Goal: Task Accomplishment & Management: Manage account settings

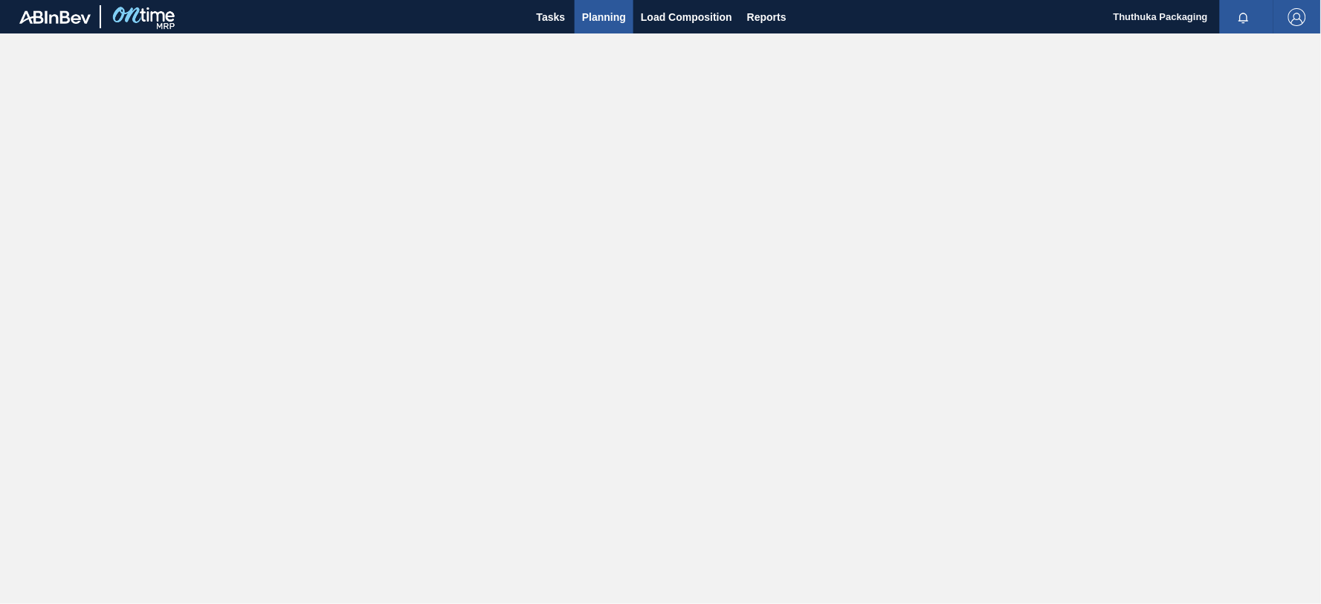
click at [619, 20] on span "Planning" at bounding box center [604, 17] width 44 height 18
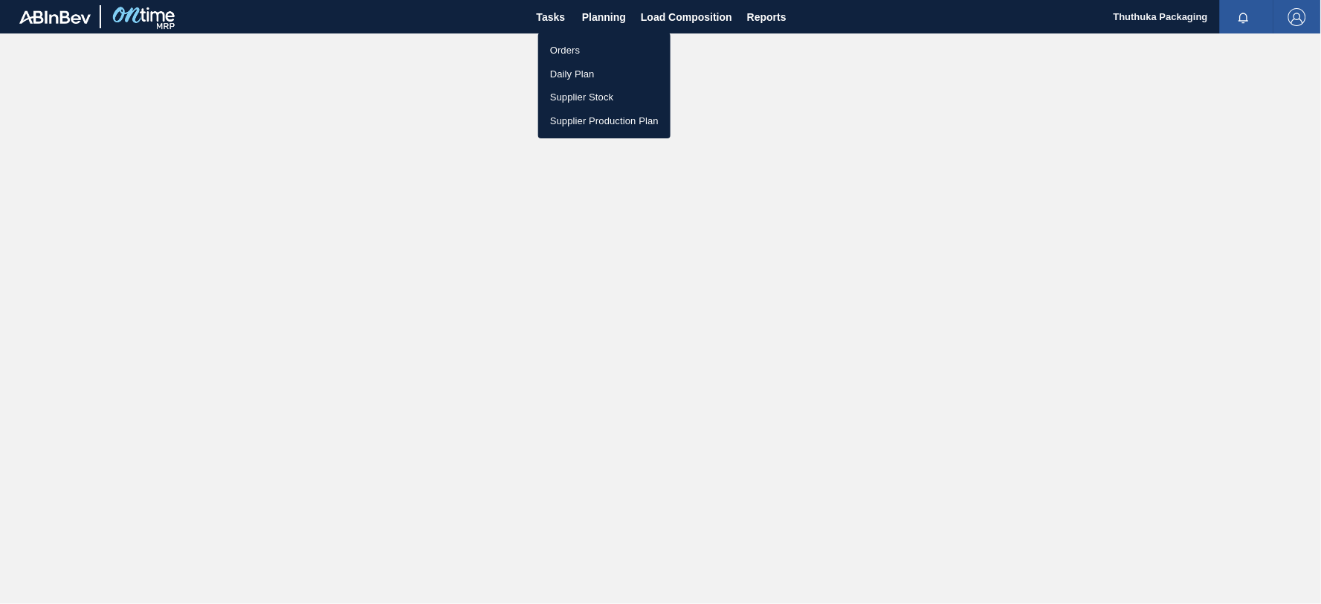
click at [576, 54] on li "Orders" at bounding box center [604, 51] width 132 height 24
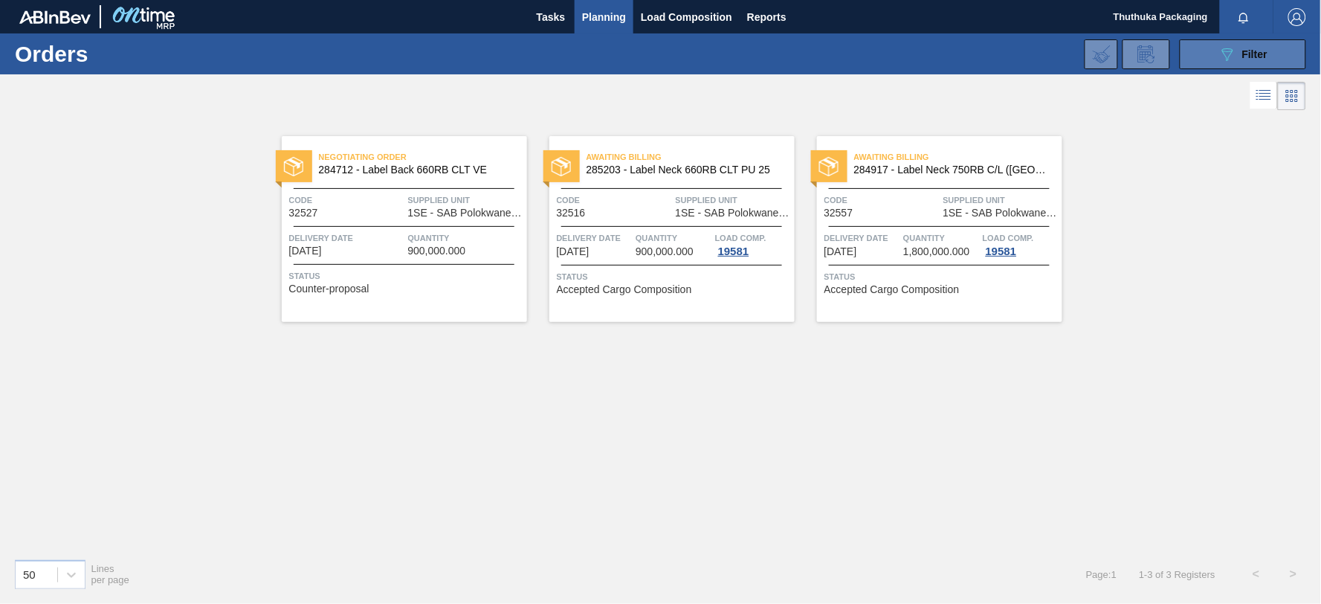
click at [1245, 52] on span "Filter" at bounding box center [1254, 54] width 25 height 12
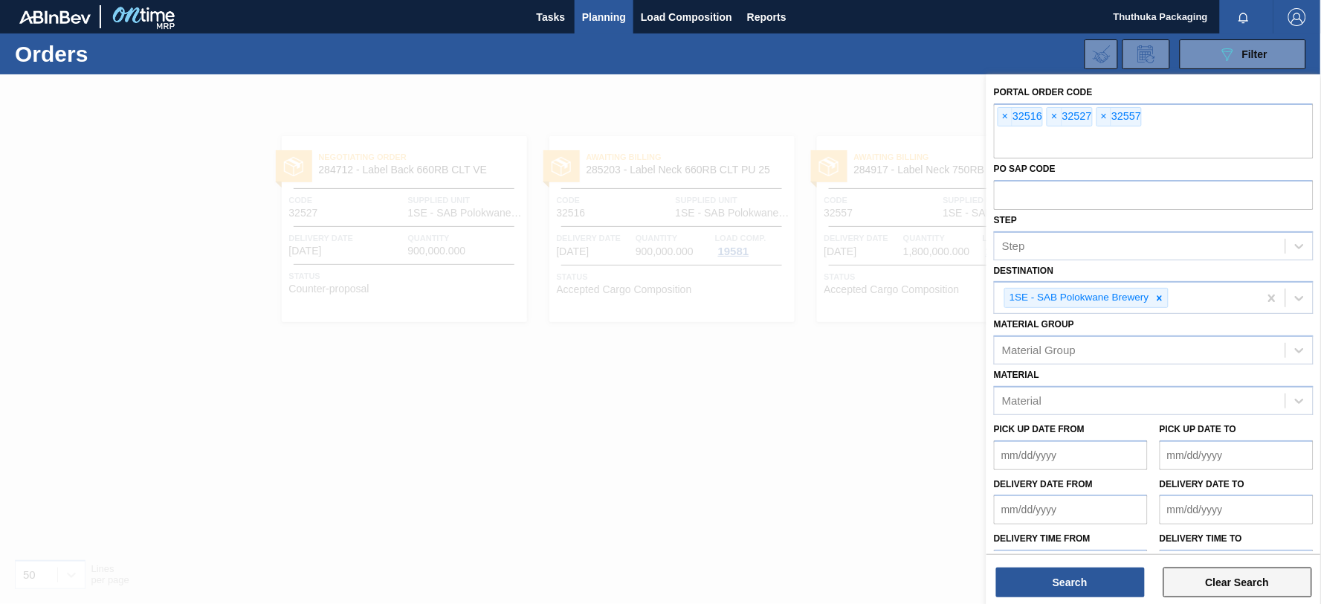
click at [1205, 583] on button "Clear Search" at bounding box center [1237, 582] width 149 height 30
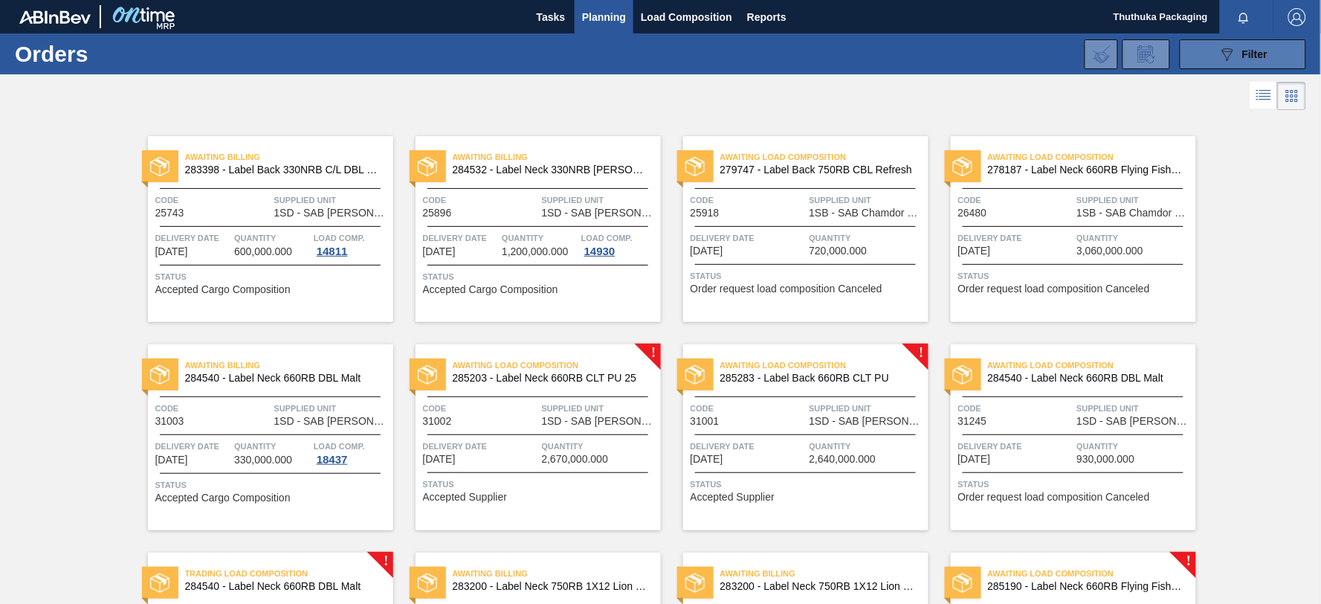
click at [1249, 52] on span "Filter" at bounding box center [1254, 54] width 25 height 12
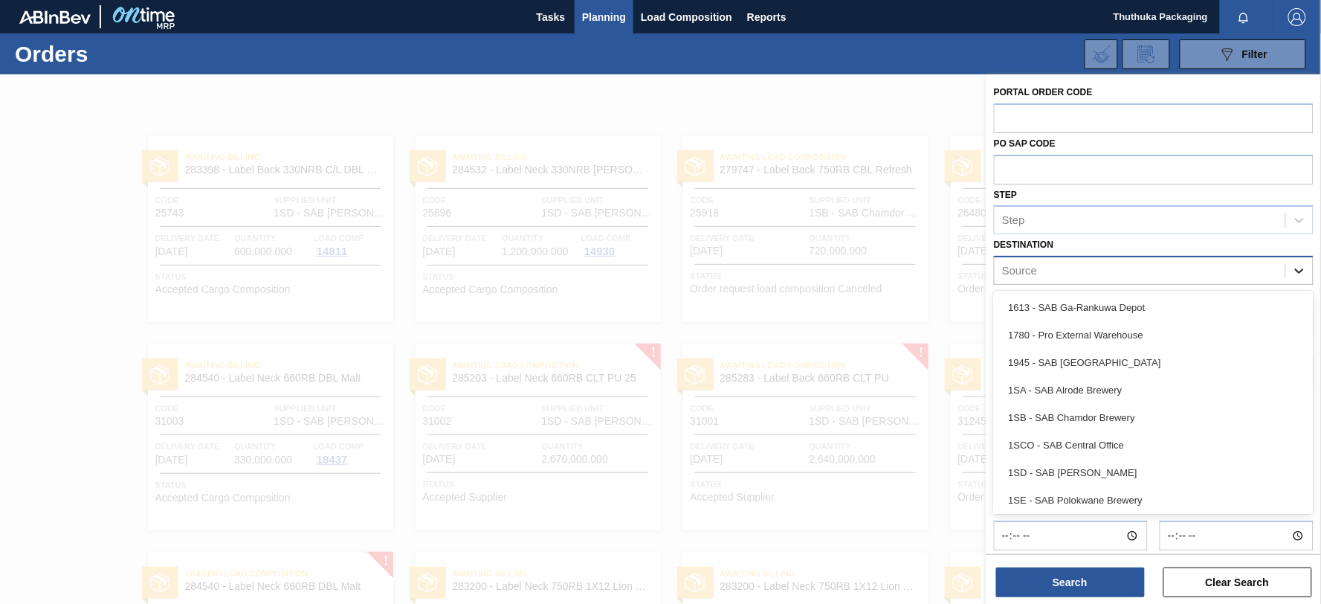
click at [1302, 263] on icon at bounding box center [1299, 270] width 15 height 15
click at [1161, 410] on div "1SB - SAB Chamdor Brewery" at bounding box center [1154, 418] width 320 height 28
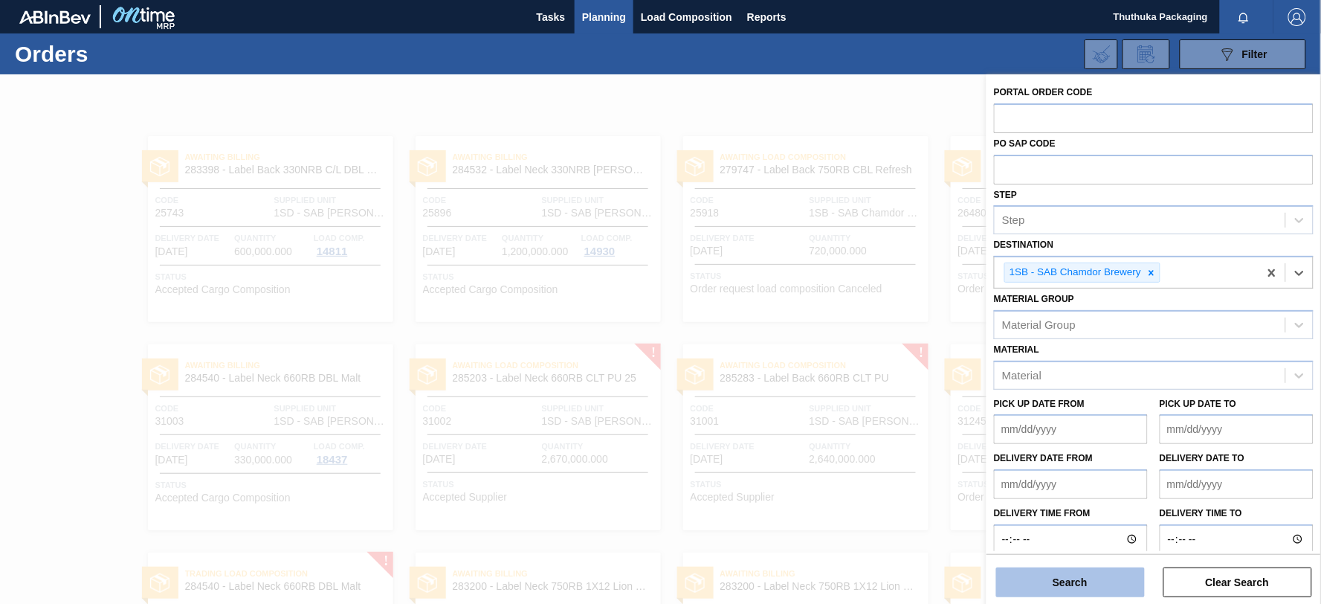
click at [1083, 575] on button "Search" at bounding box center [1070, 582] width 149 height 30
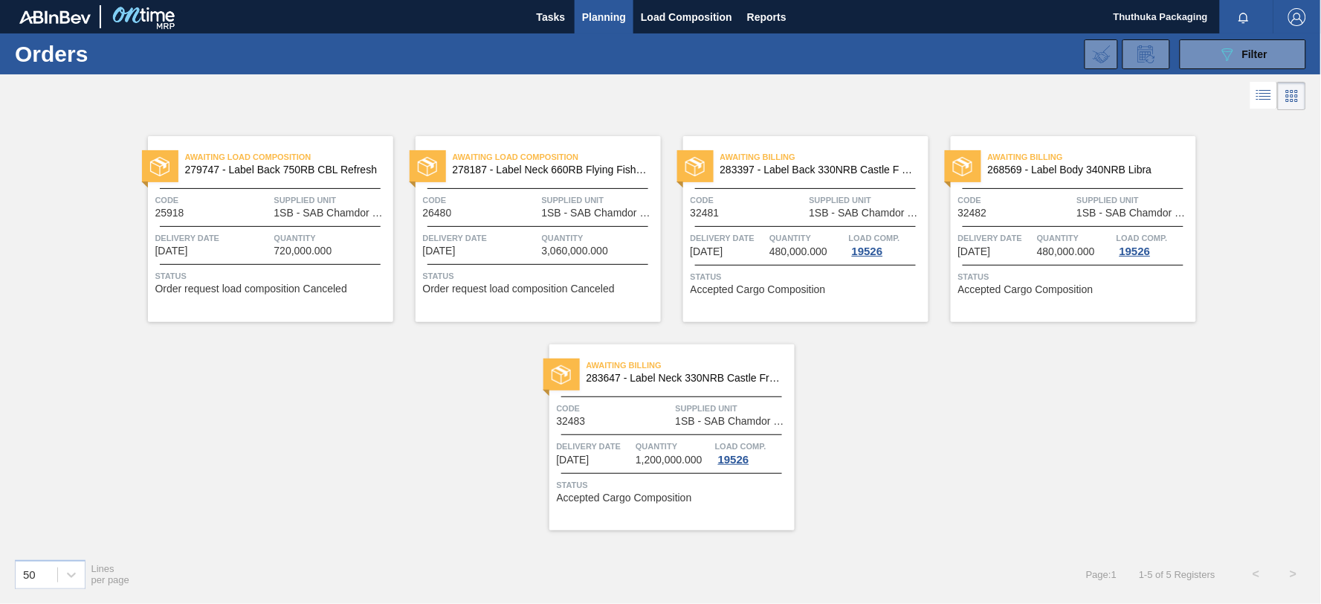
click at [433, 375] on div "Awaiting Load Composition 279747 - Label Back 750RB CBL Refresh Code 25918 Supp…" at bounding box center [660, 330] width 1321 height 433
click at [1232, 48] on icon at bounding box center [1227, 54] width 11 height 13
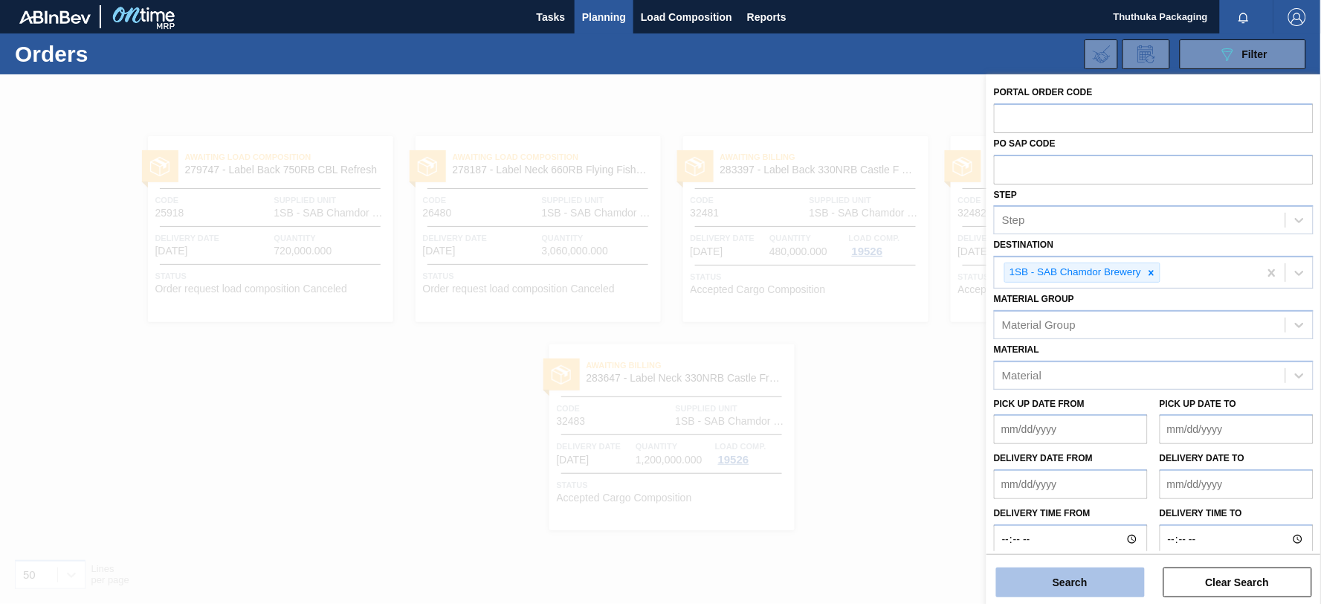
click at [1109, 586] on button "Search" at bounding box center [1070, 582] width 149 height 30
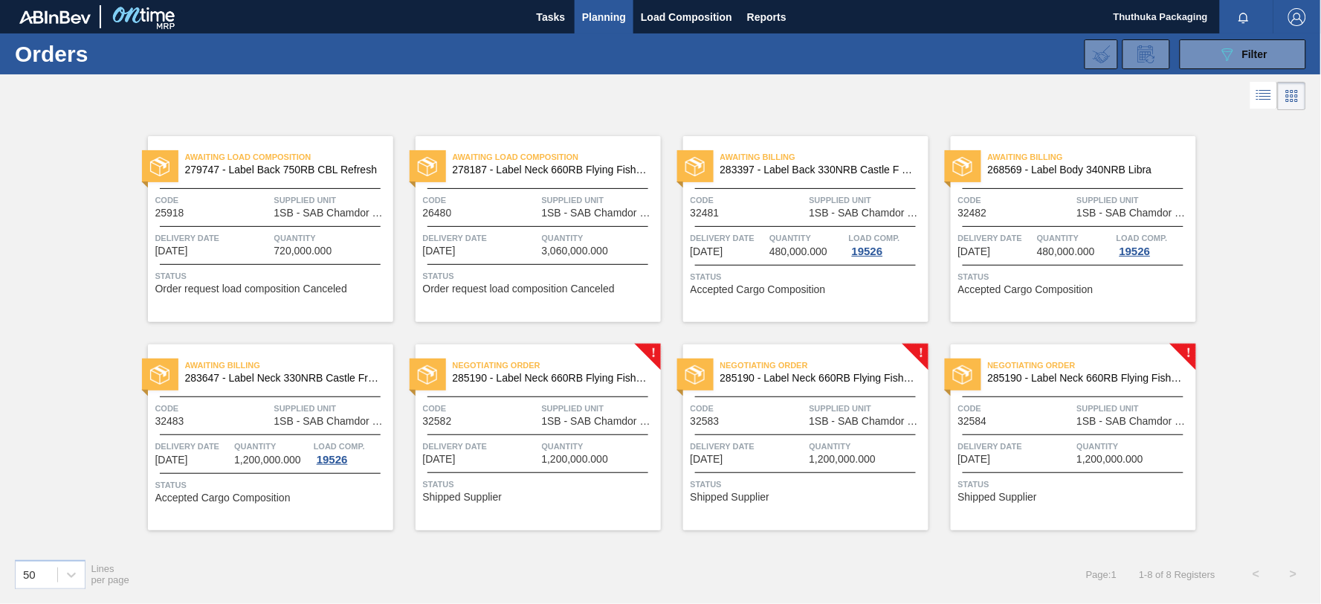
click at [604, 369] on span "Negotiating Order" at bounding box center [557, 365] width 208 height 15
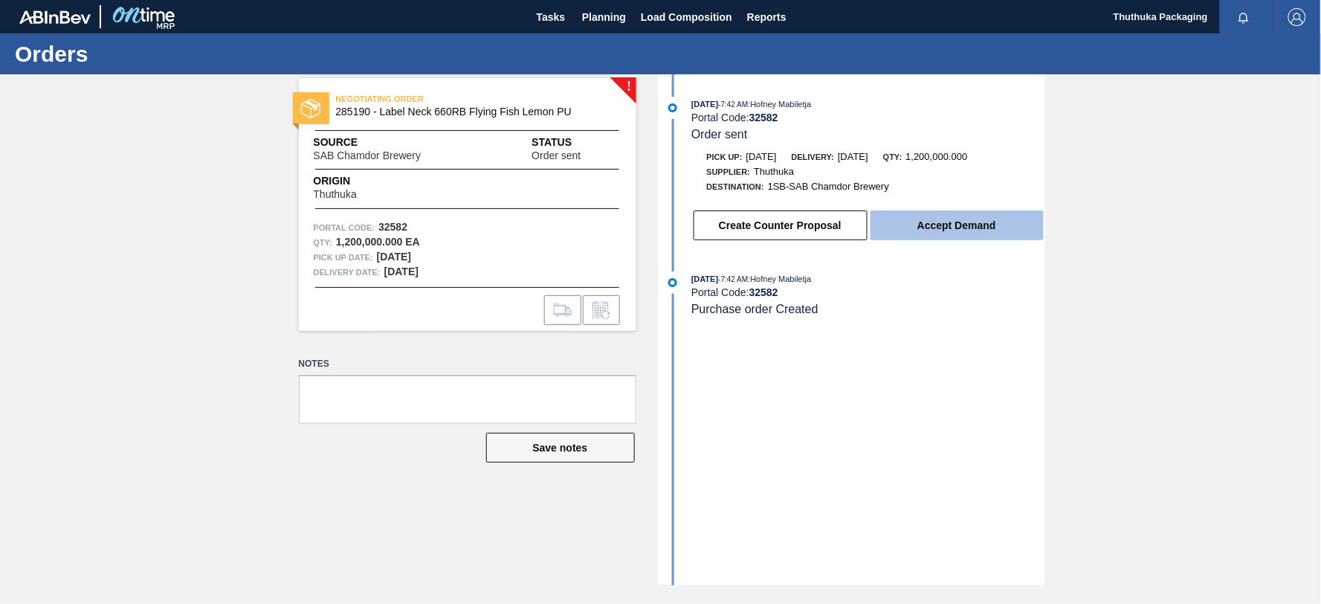
click at [933, 232] on button "Accept Demand" at bounding box center [956, 225] width 173 height 30
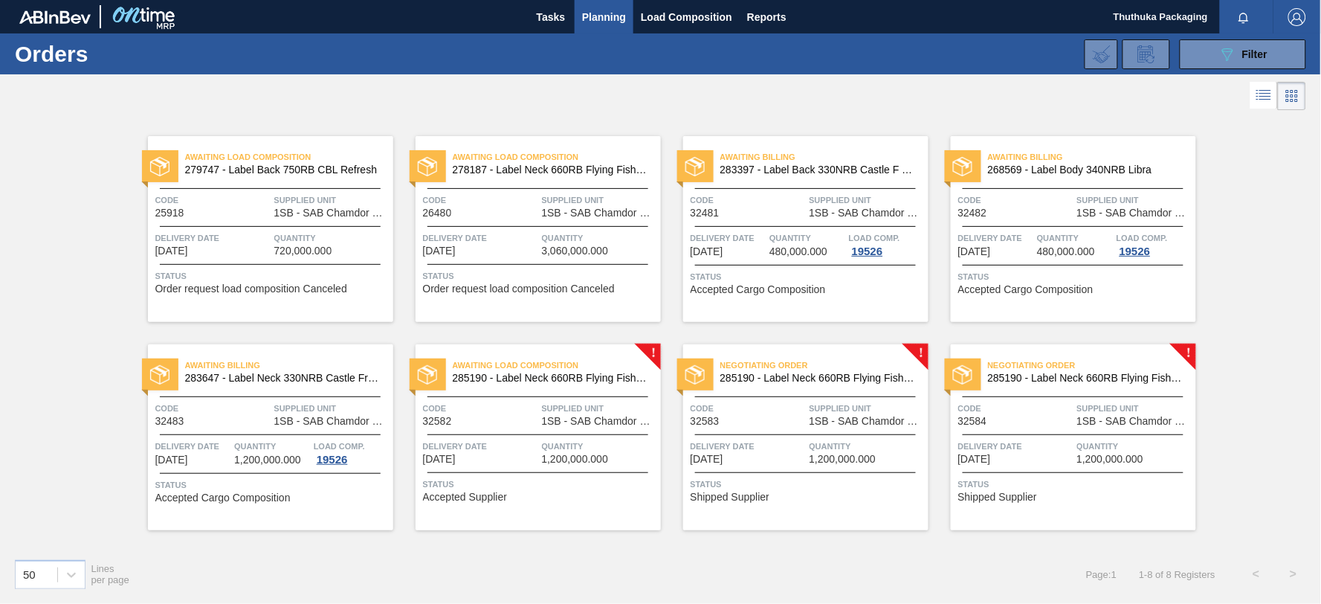
click at [570, 370] on span "Awaiting Load Composition" at bounding box center [557, 365] width 208 height 15
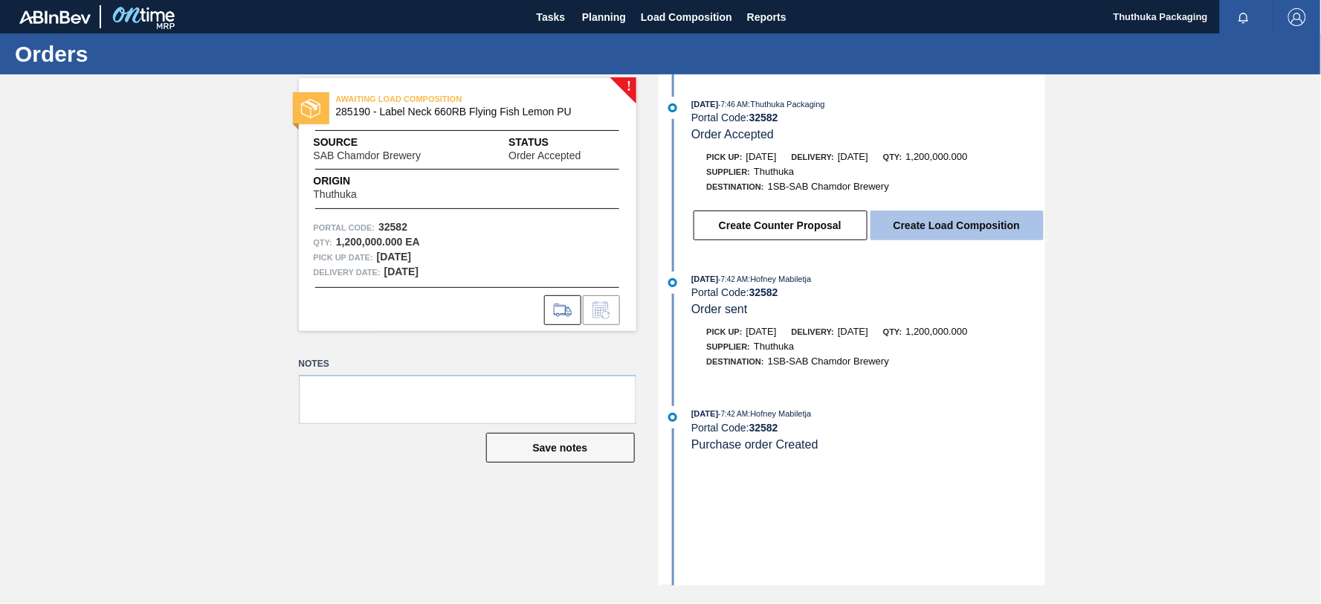
click at [912, 227] on button "Create Load Composition" at bounding box center [956, 225] width 173 height 30
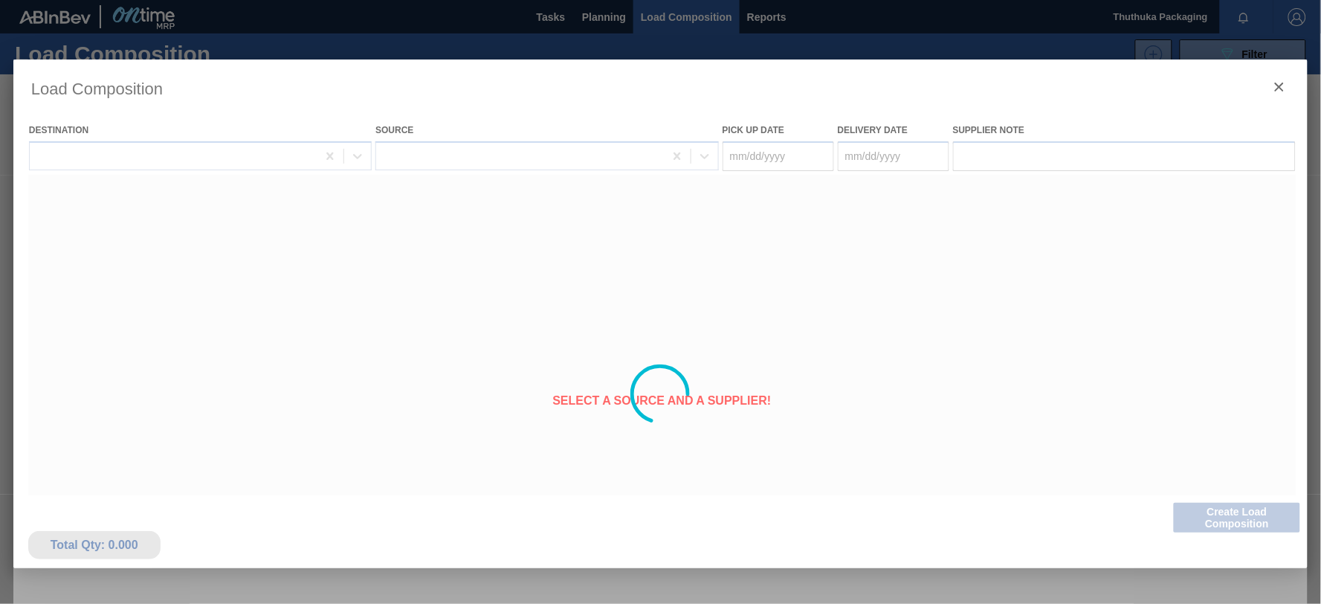
type Date "[DATE]"
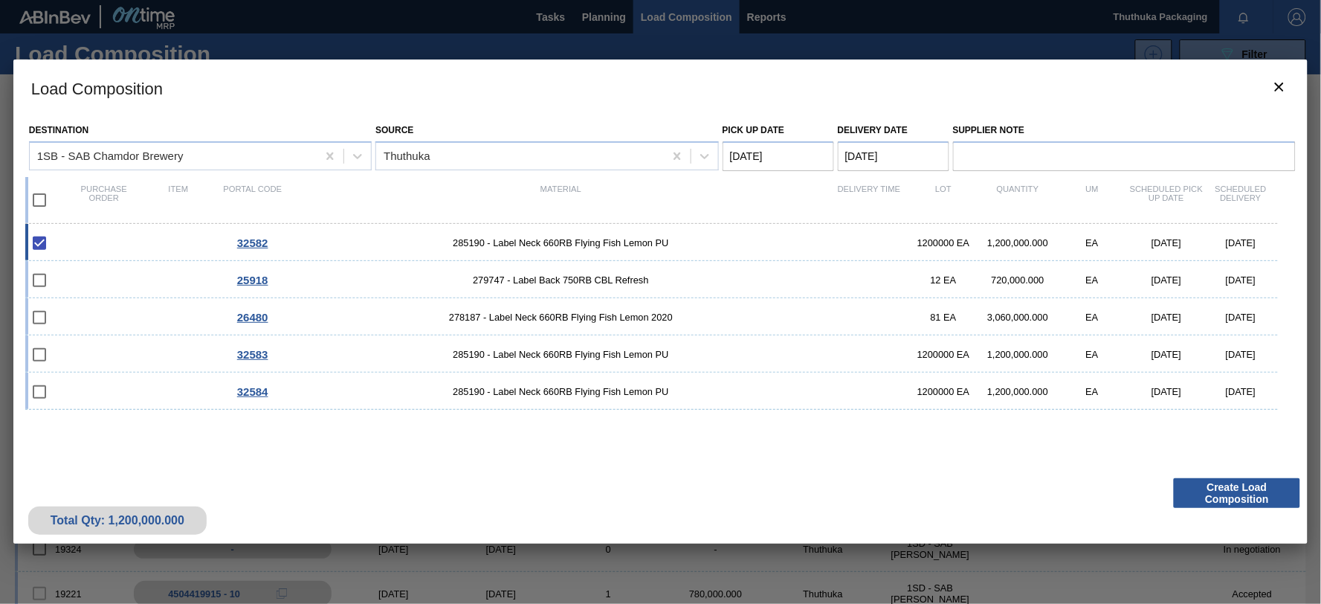
click at [801, 154] on Date "[DATE]" at bounding box center [777, 156] width 111 height 30
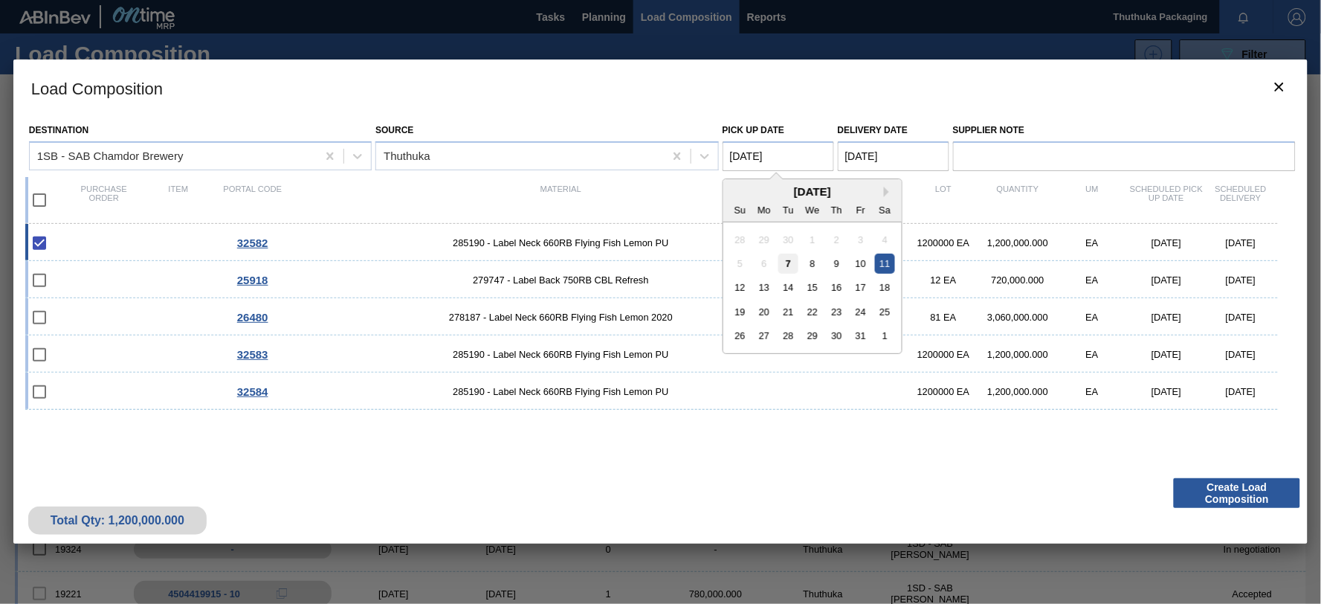
click at [789, 261] on div "7" at bounding box center [788, 263] width 20 height 20
type Date "[DATE]"
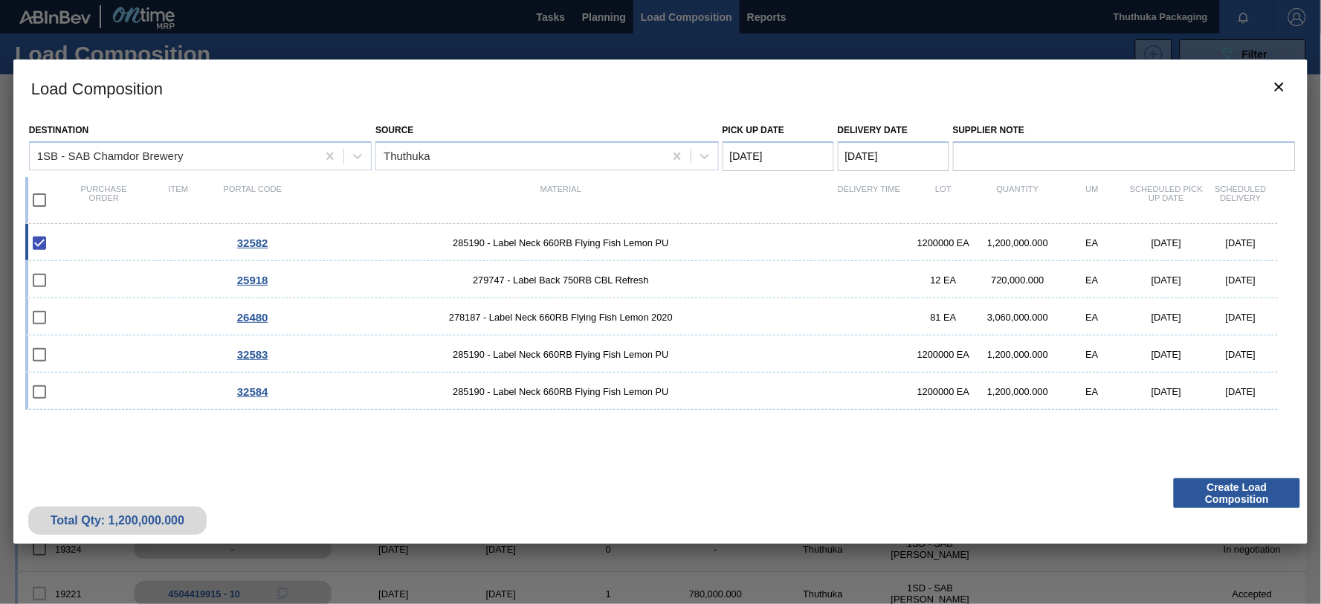
click at [856, 154] on Date "[DATE]" at bounding box center [893, 156] width 111 height 30
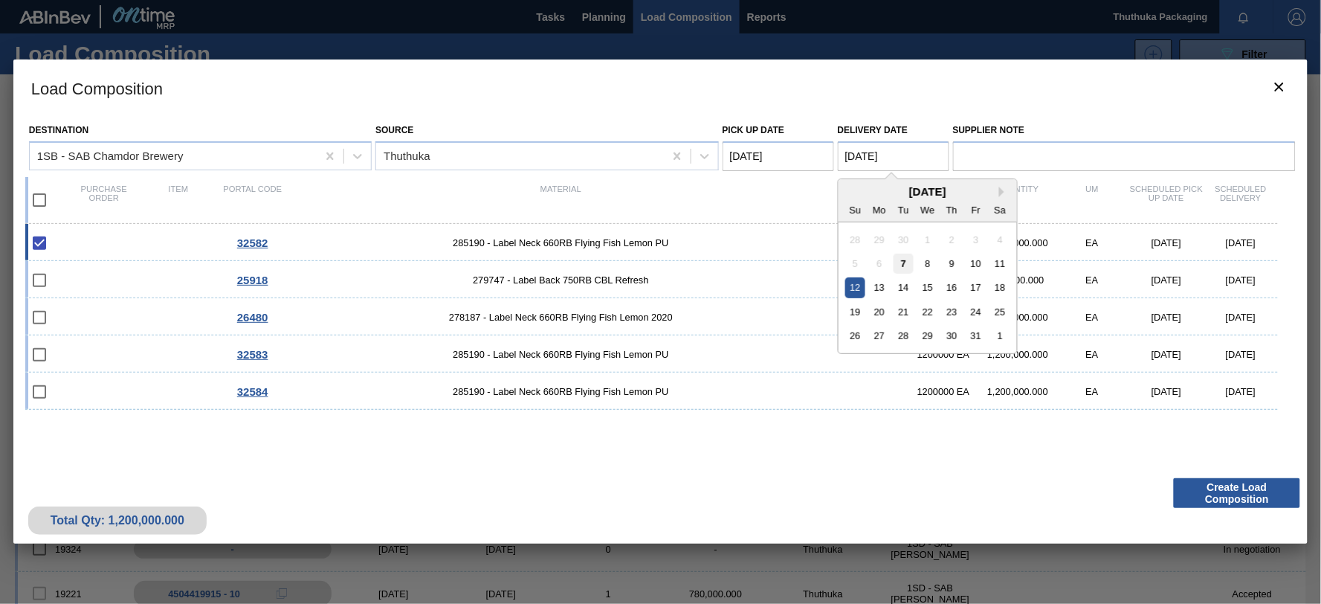
click at [901, 262] on div "7" at bounding box center [903, 263] width 20 height 20
type Date "[DATE]"
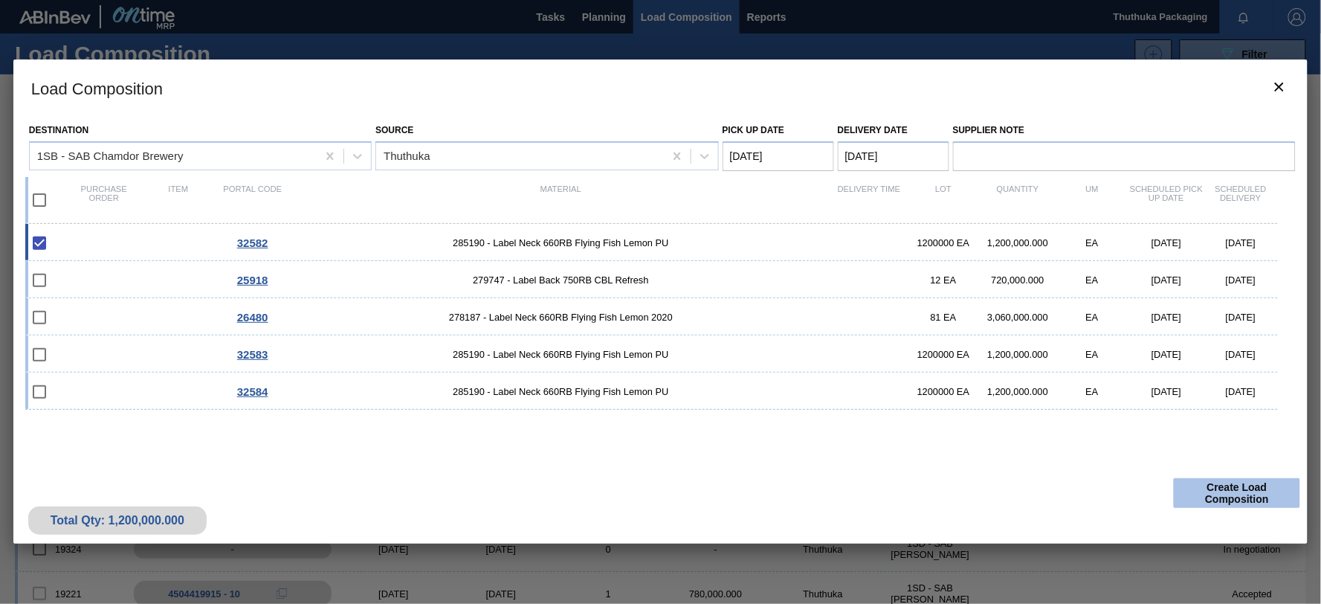
click at [1200, 492] on button "Create Load Composition" at bounding box center [1237, 493] width 126 height 30
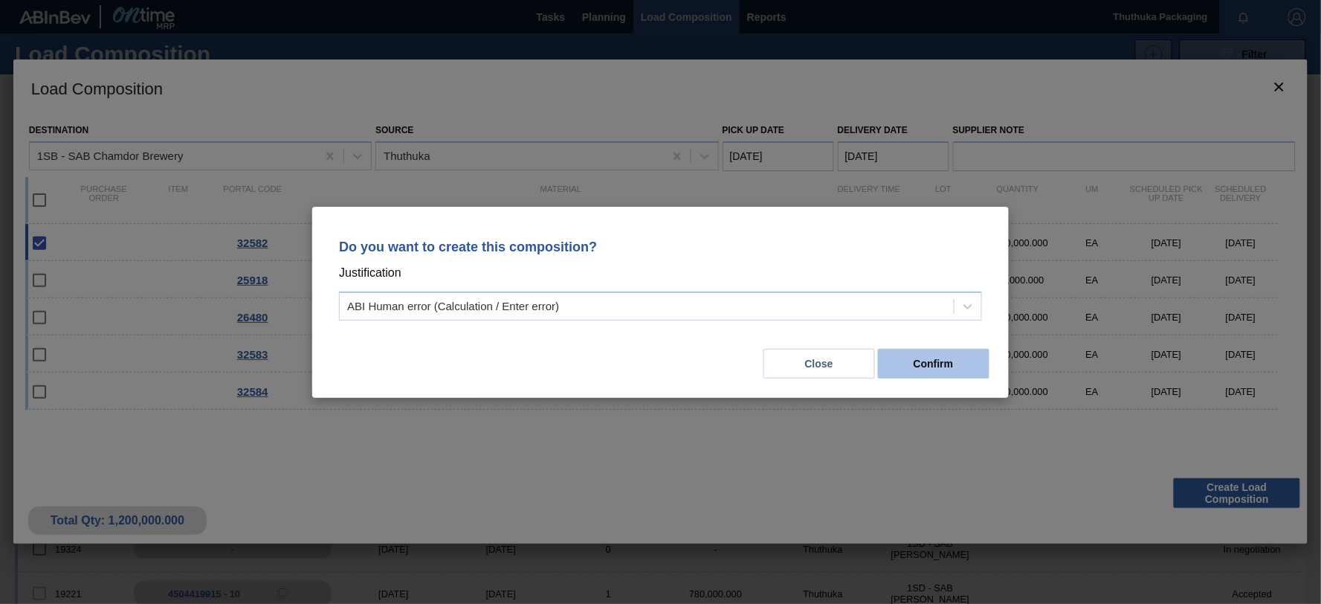
click at [898, 360] on button "Confirm" at bounding box center [933, 364] width 111 height 30
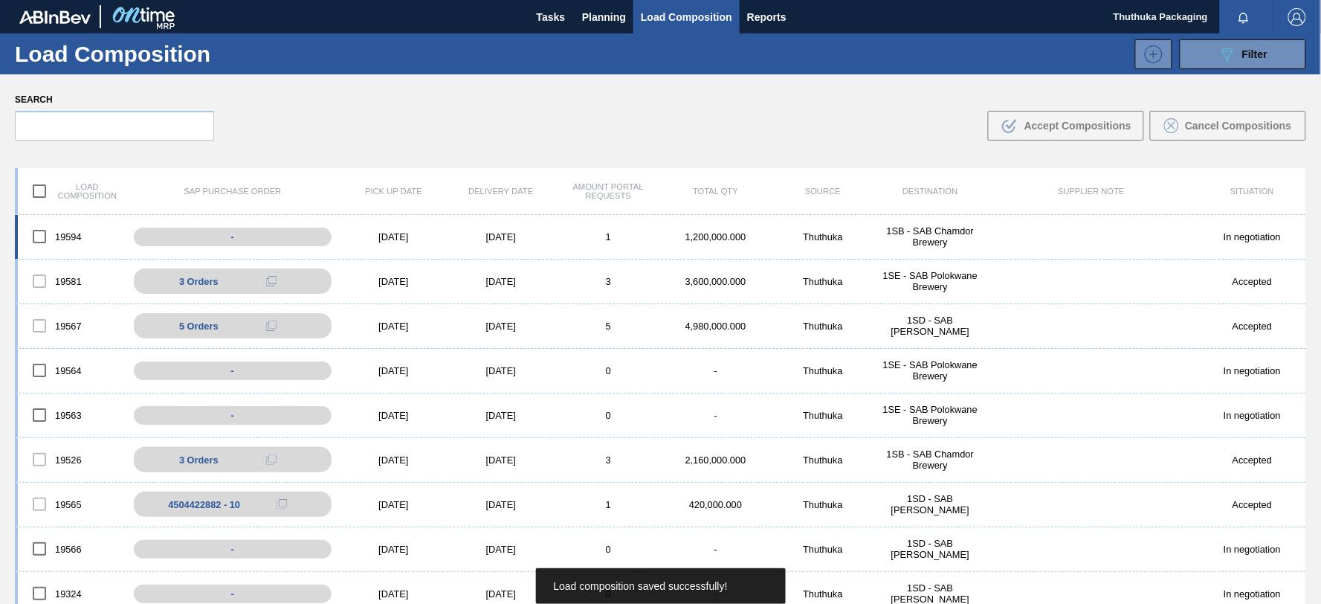
click at [928, 233] on div "1SB - SAB Chamdor Brewery" at bounding box center [929, 236] width 107 height 22
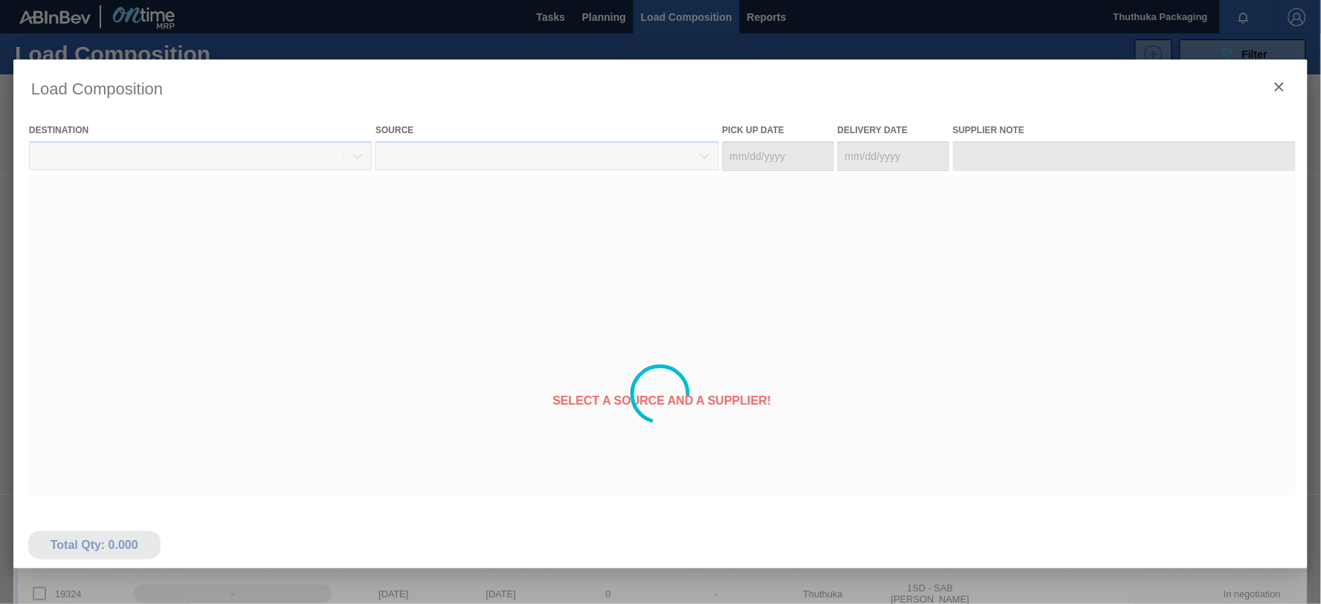
type Date "[DATE]"
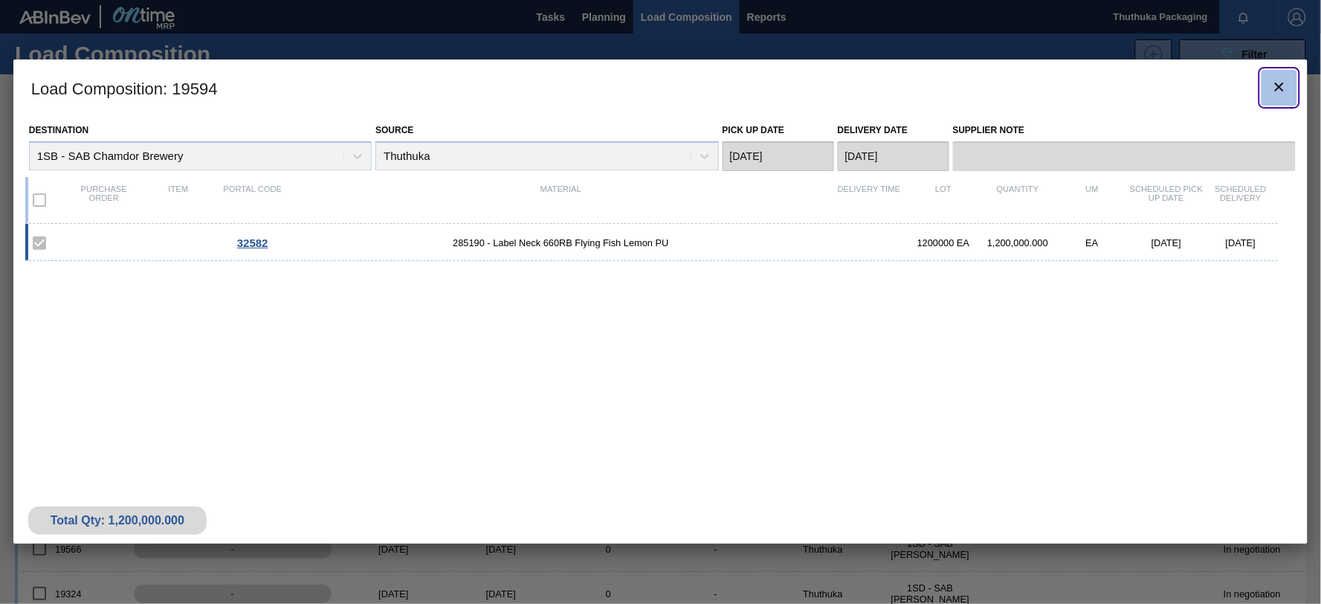
click at [1280, 85] on icon "botão de ícone" at bounding box center [1279, 87] width 9 height 9
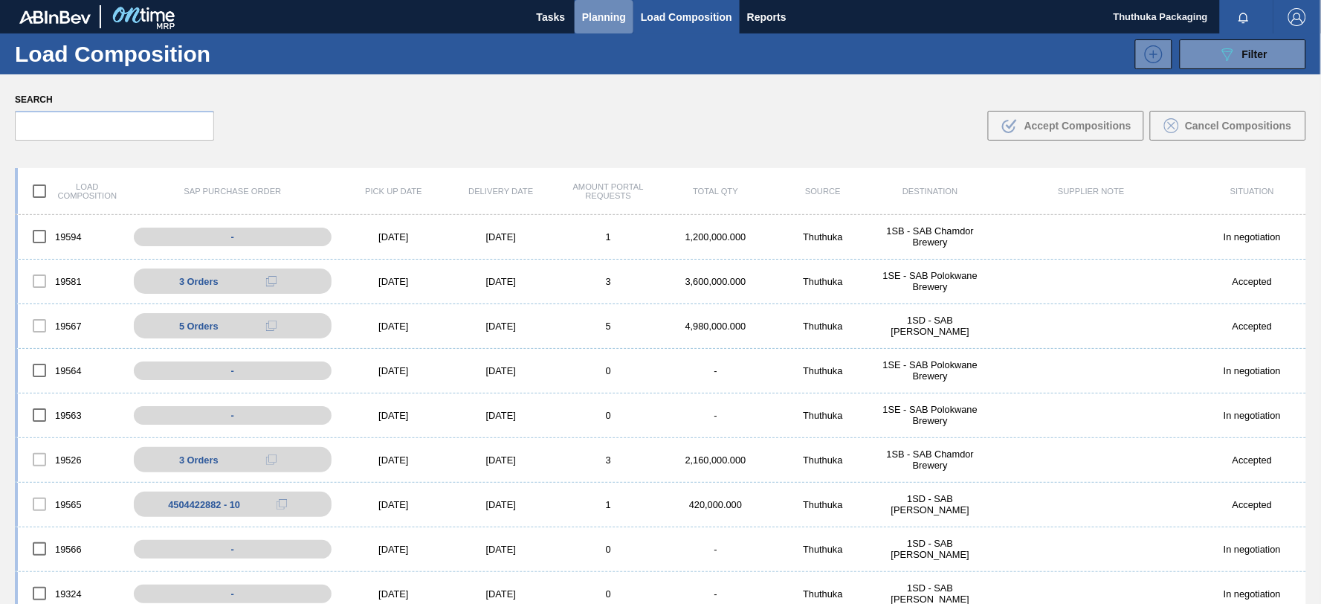
click at [592, 20] on span "Planning" at bounding box center [604, 17] width 44 height 18
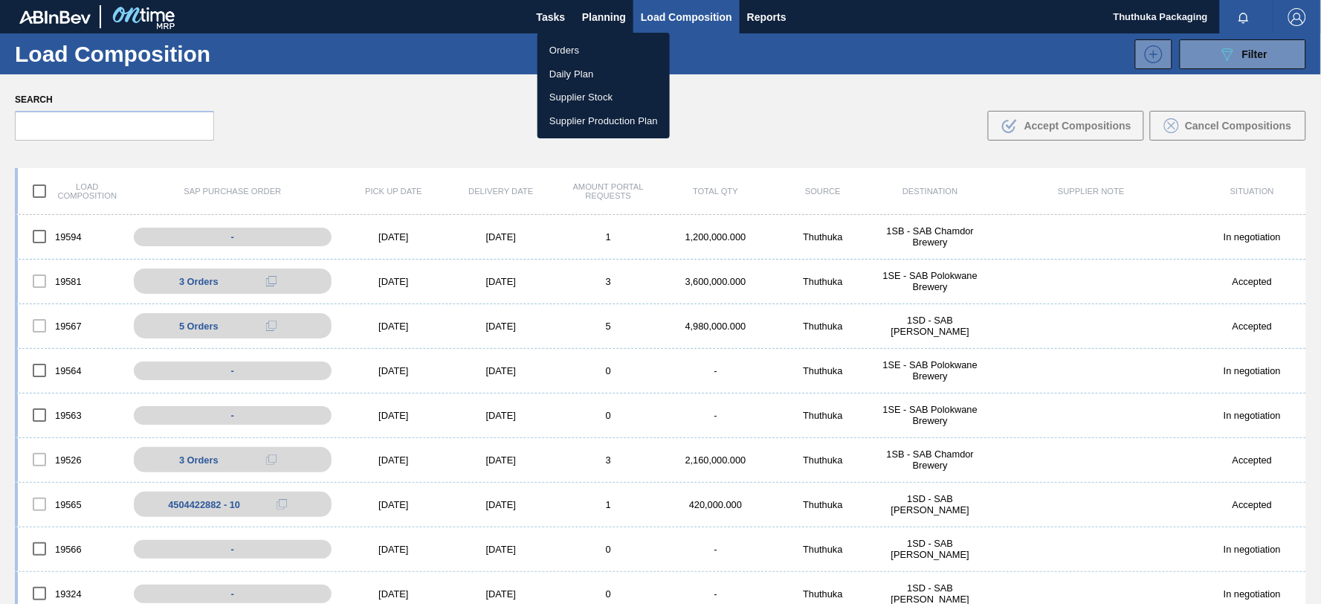
click at [569, 48] on li "Orders" at bounding box center [603, 51] width 132 height 24
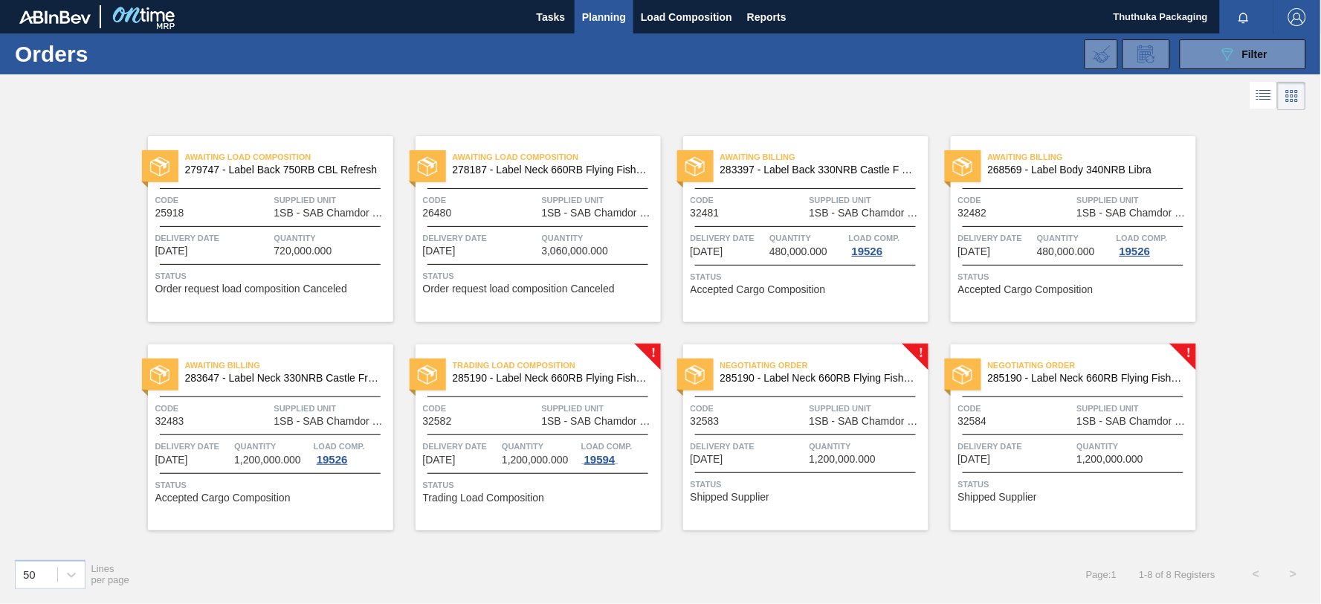
click at [591, 456] on div "19594" at bounding box center [599, 459] width 37 height 12
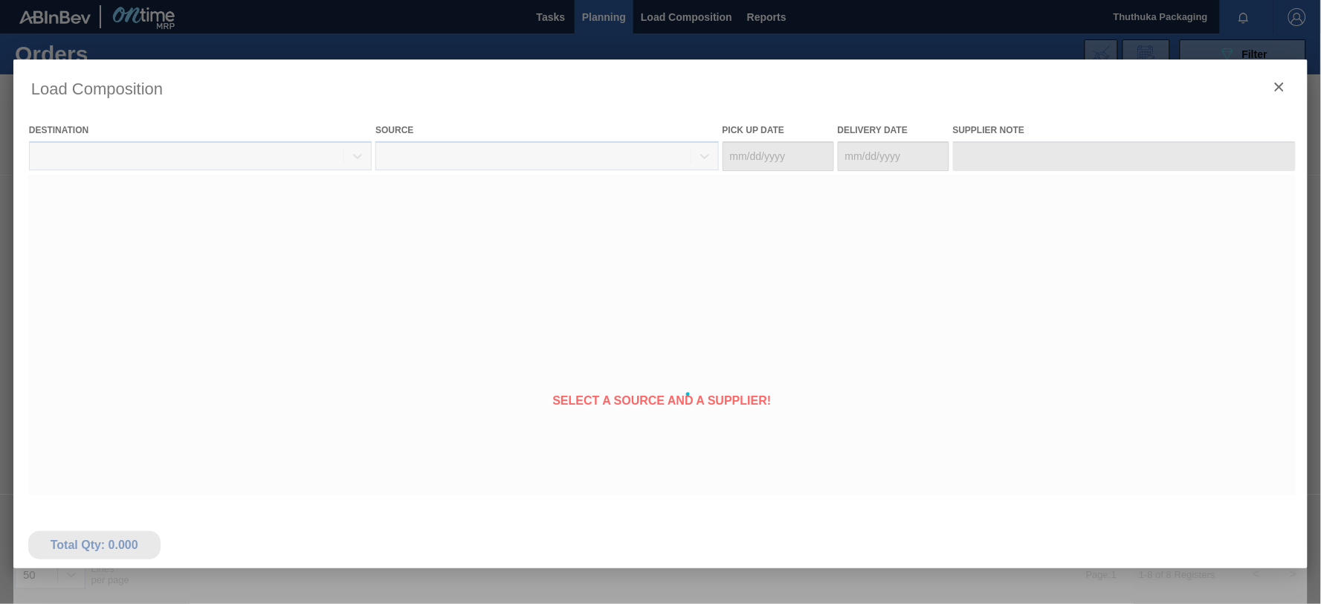
type Date "[DATE]"
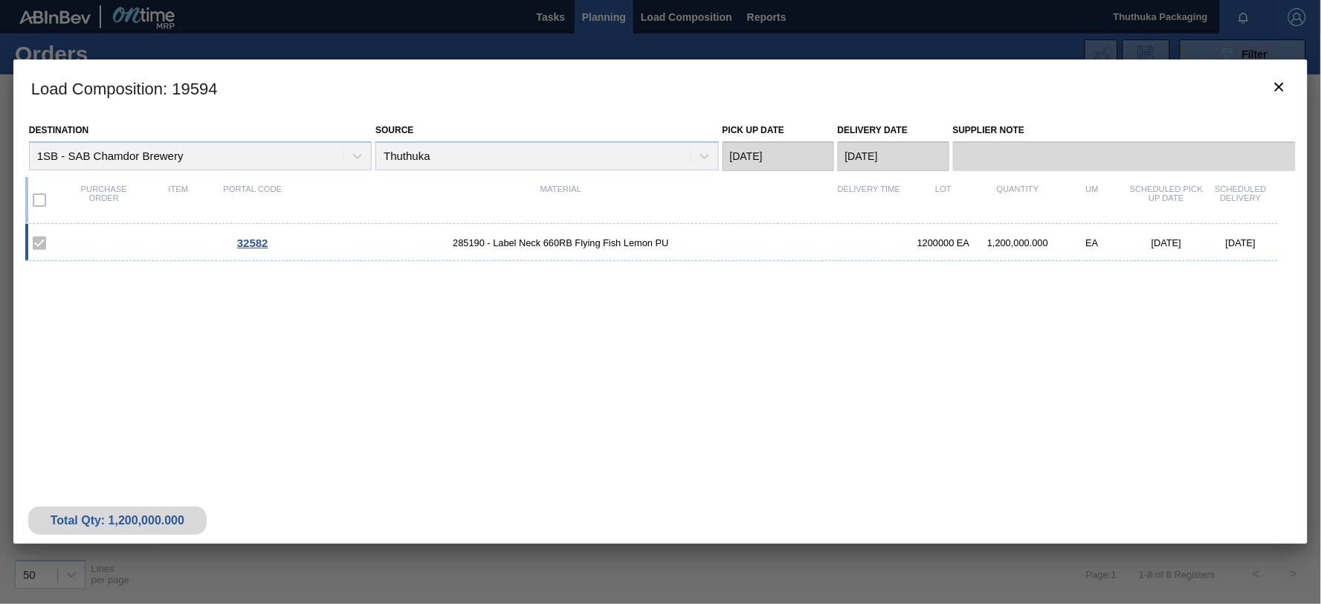
click at [253, 241] on span "32582" at bounding box center [252, 242] width 31 height 13
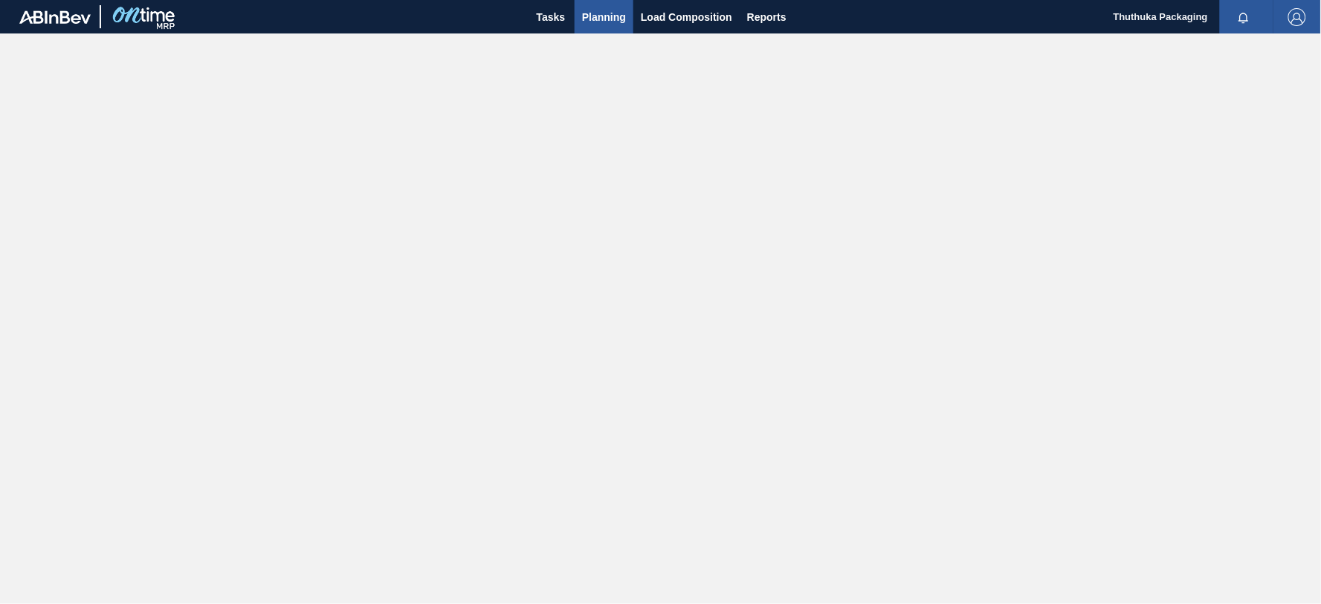
click at [590, 13] on span "Planning" at bounding box center [604, 17] width 44 height 18
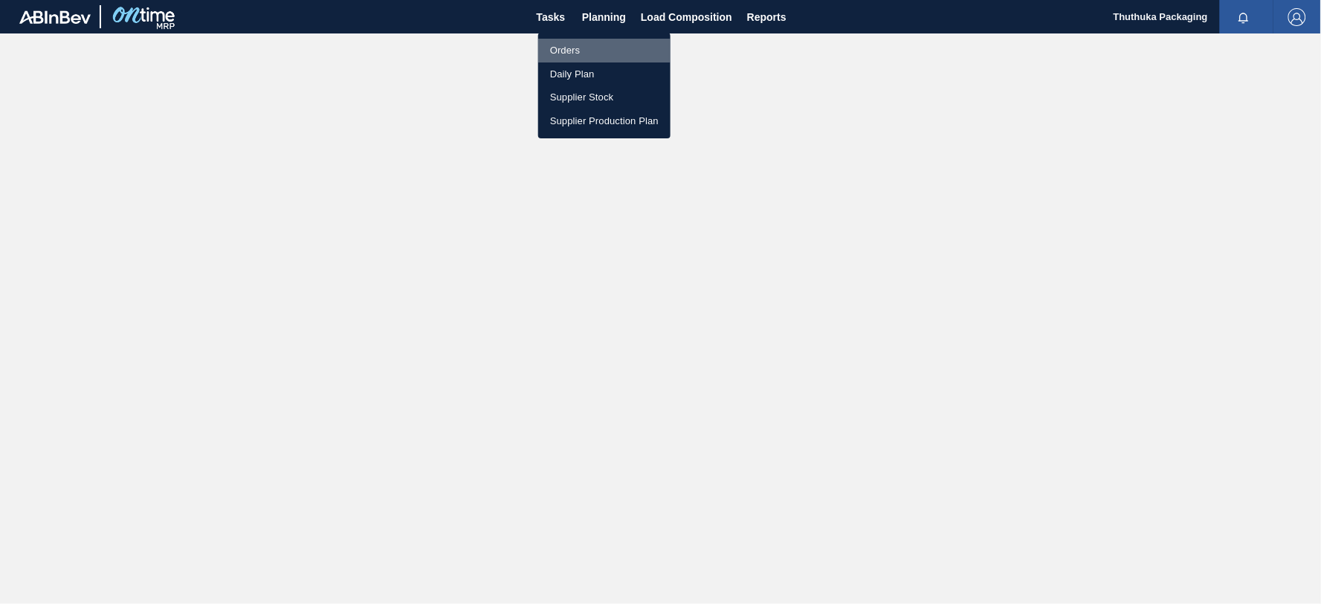
click at [569, 48] on li "Orders" at bounding box center [604, 51] width 132 height 24
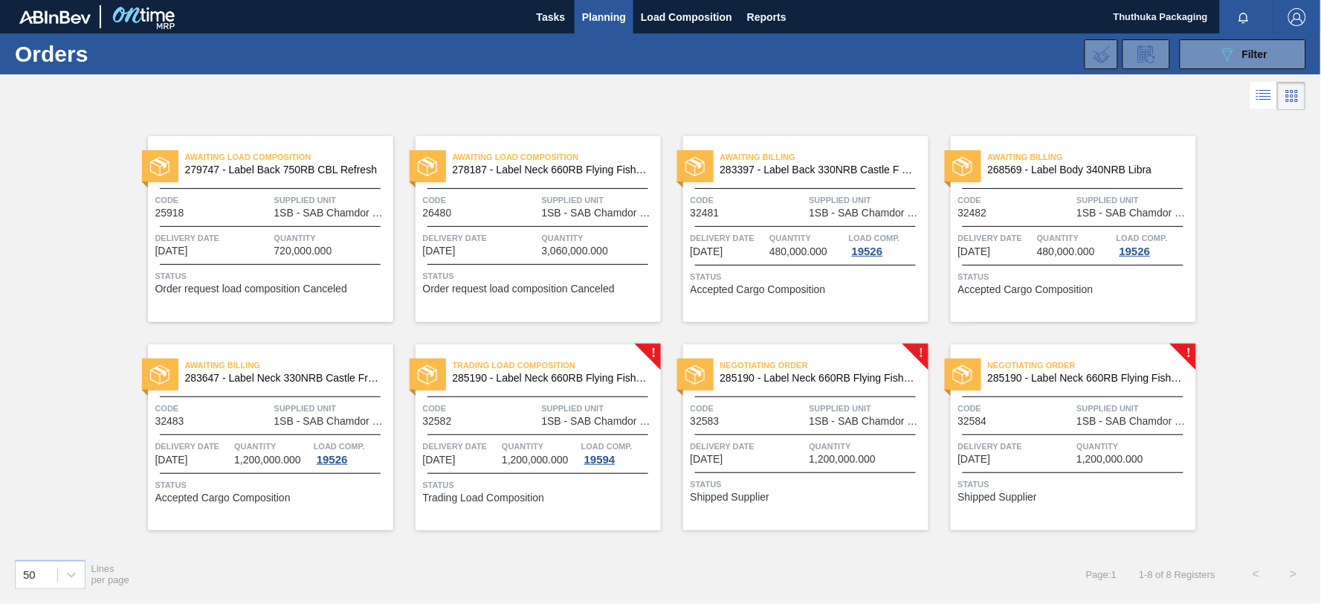
click at [583, 380] on span "285190 - Label Neck 660RB Flying Fish Lemon PU" at bounding box center [551, 377] width 196 height 11
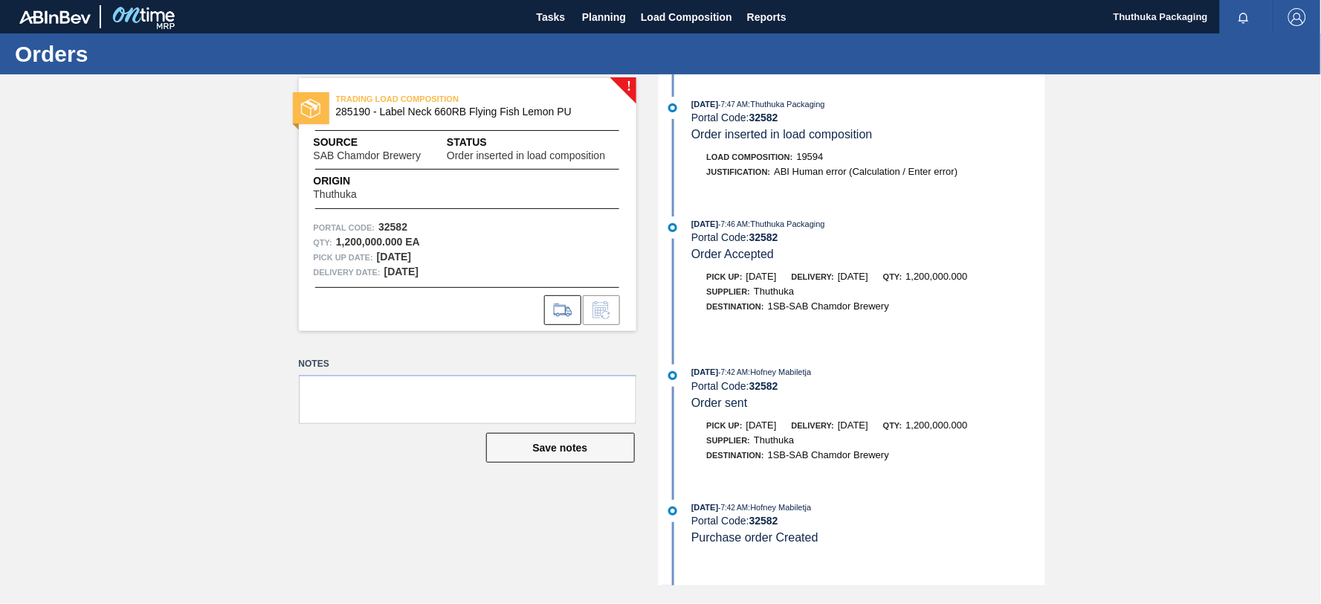
click at [353, 107] on span "285190 - Label Neck 660RB Flying Fish Lemon PU" at bounding box center [471, 111] width 270 height 11
copy span "285190"
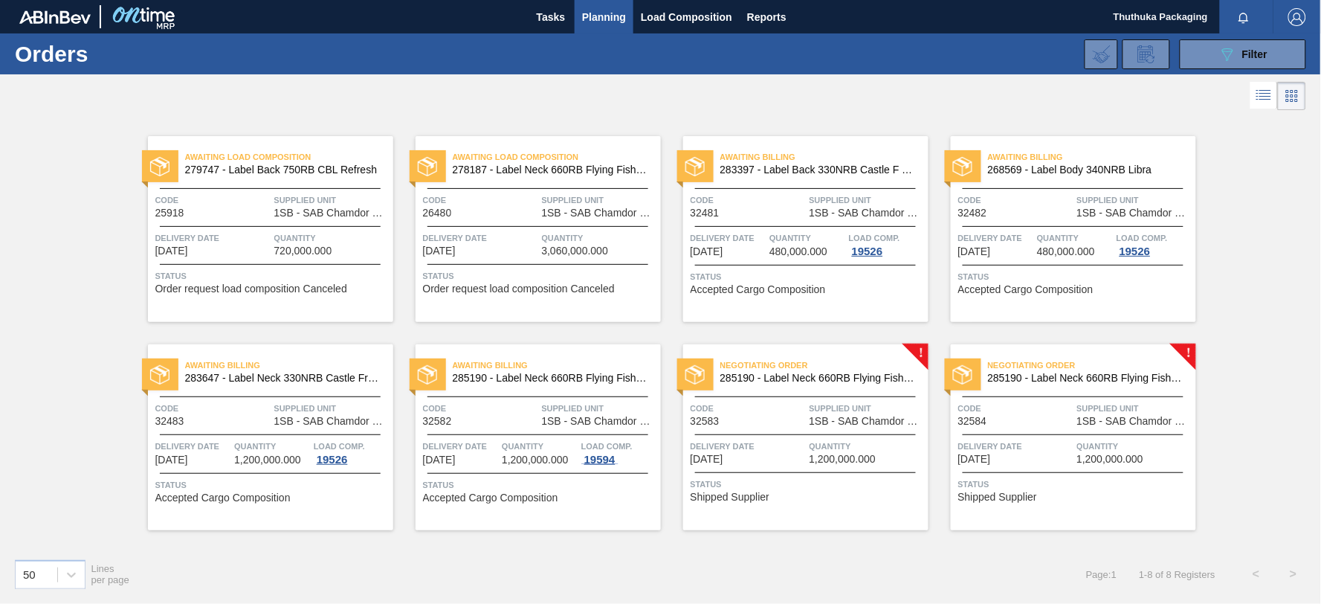
click at [598, 458] on div "19594" at bounding box center [599, 459] width 37 height 12
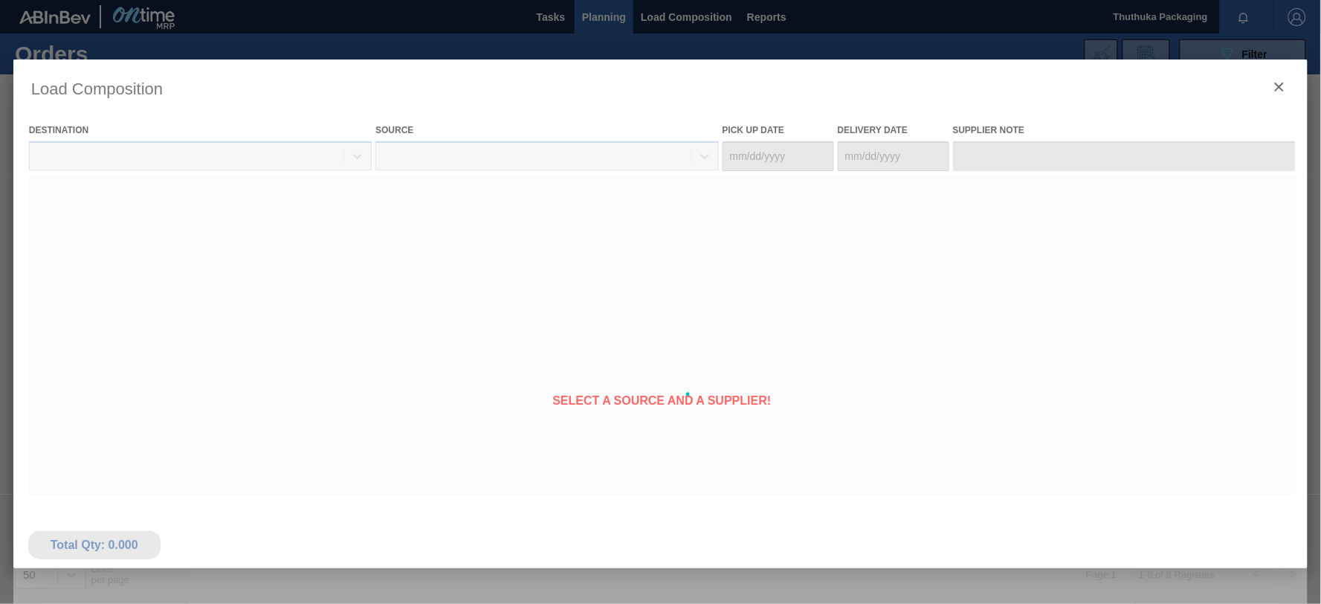
type Date "[DATE]"
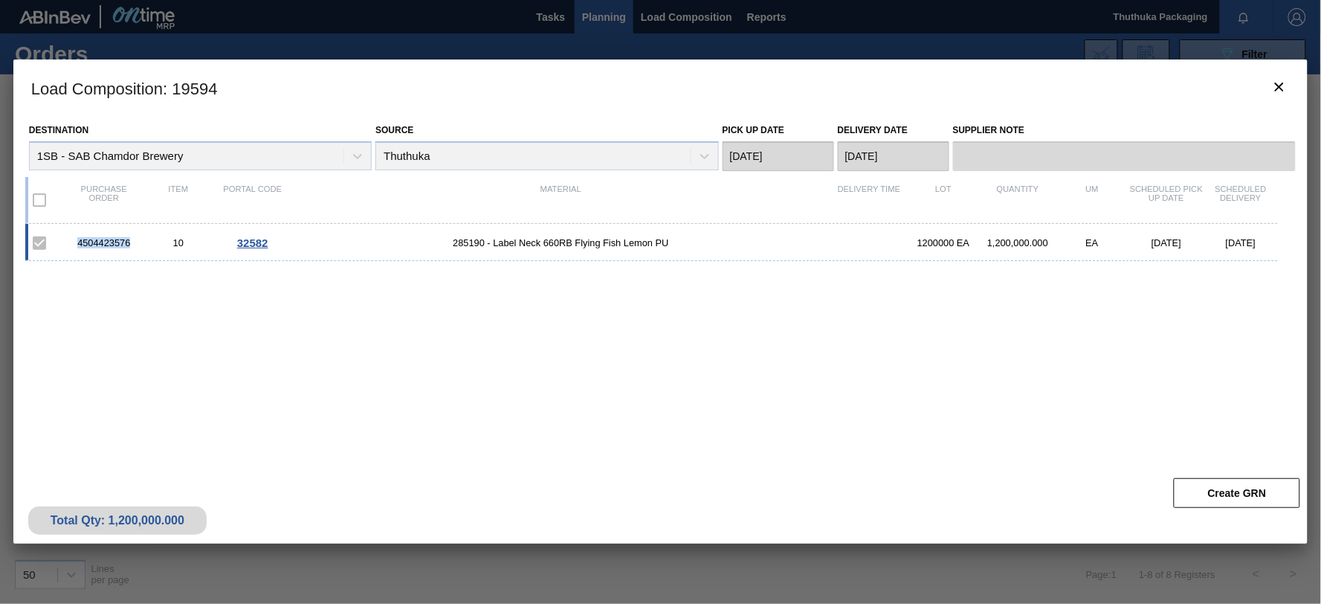
drag, startPoint x: 78, startPoint y: 242, endPoint x: 132, endPoint y: 242, distance: 53.5
click at [132, 242] on div "4504423576" at bounding box center [104, 242] width 74 height 11
copy div "4504423576"
